Goal: Find specific page/section: Find specific page/section

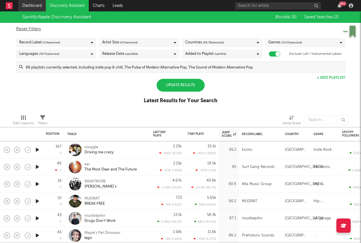
click at [24, 7] on link "Dashboard" at bounding box center [31, 5] width 27 height 11
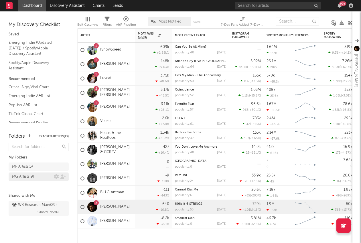
click at [19, 175] on div "MG Artists ( 9 )" at bounding box center [23, 177] width 22 height 7
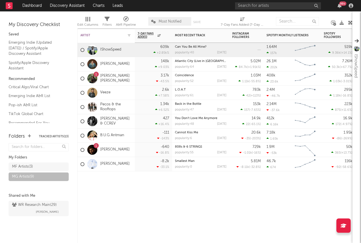
click at [98, 35] on div "Artist" at bounding box center [101, 35] width 43 height 3
